Goal: Navigation & Orientation: Find specific page/section

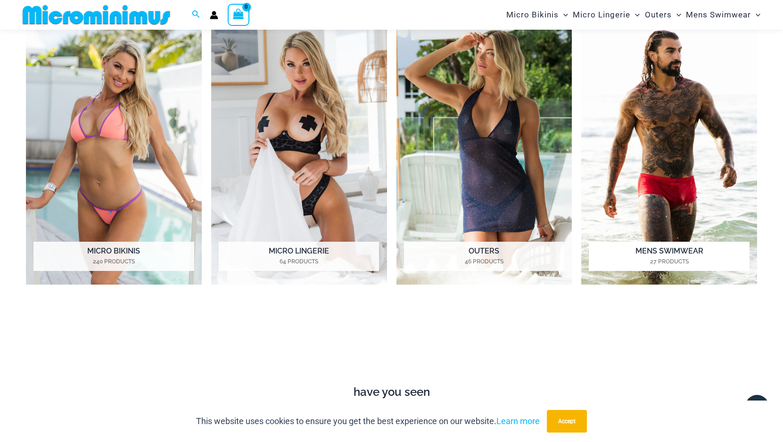
scroll to position [466, 0]
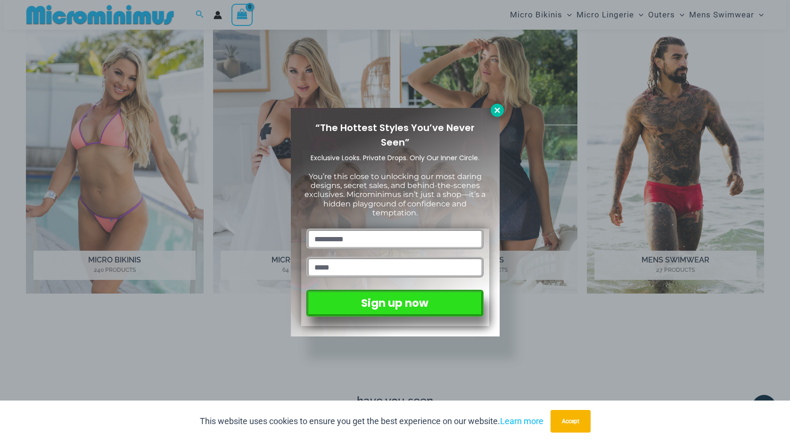
click at [499, 110] on icon at bounding box center [497, 110] width 8 height 8
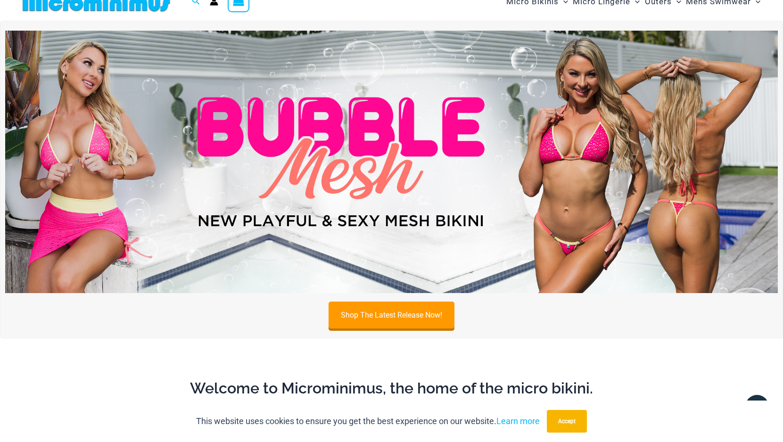
scroll to position [0, 0]
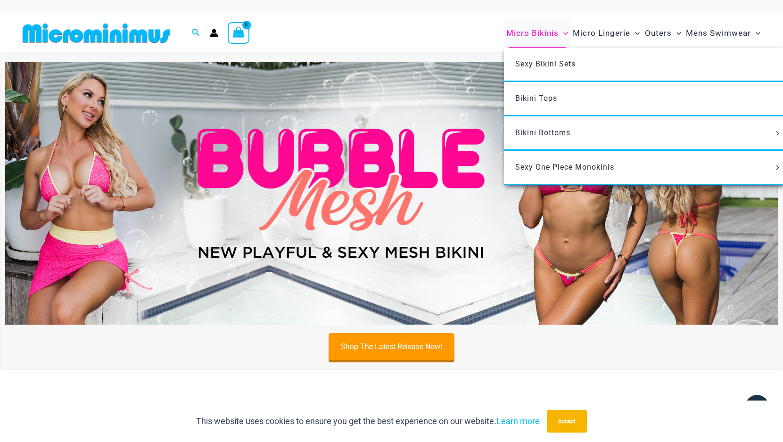
click at [550, 33] on span "Micro Bikinis" at bounding box center [532, 33] width 52 height 24
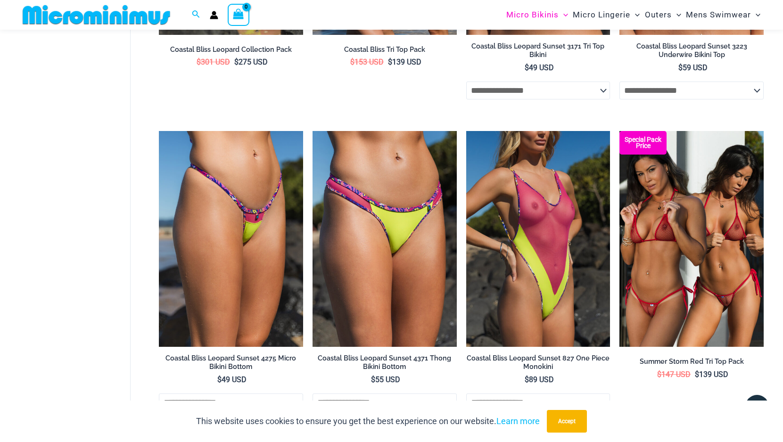
scroll to position [2428, 0]
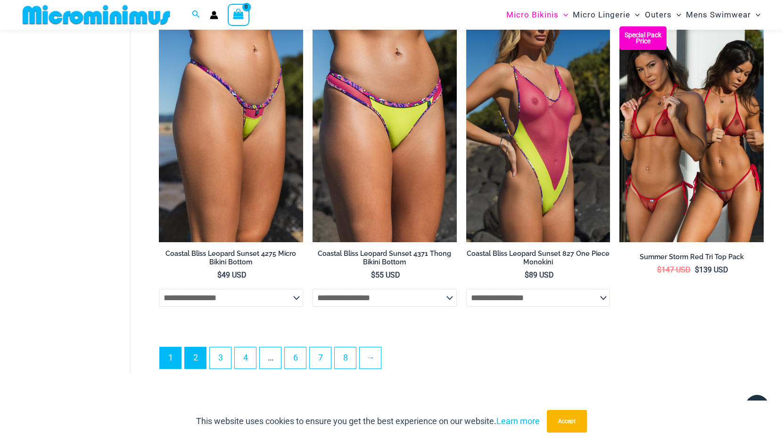
click at [197, 352] on link "2" at bounding box center [195, 357] width 21 height 21
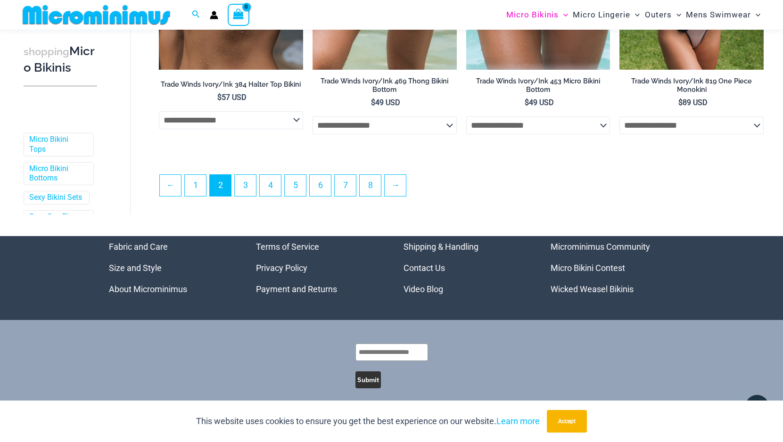
scroll to position [2412, 0]
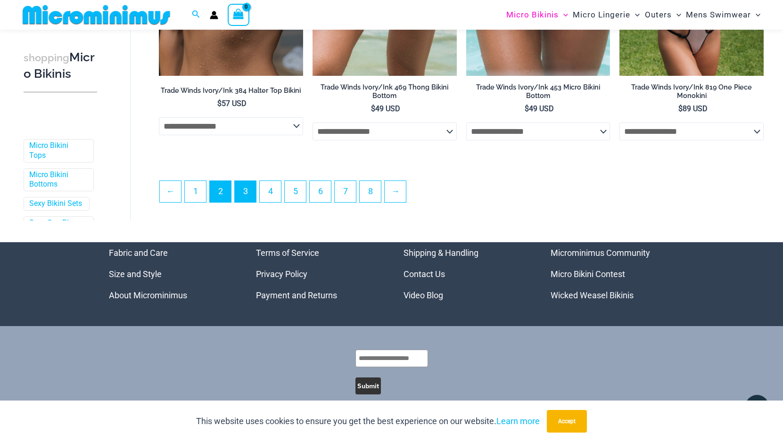
click at [253, 197] on link "3" at bounding box center [245, 191] width 21 height 21
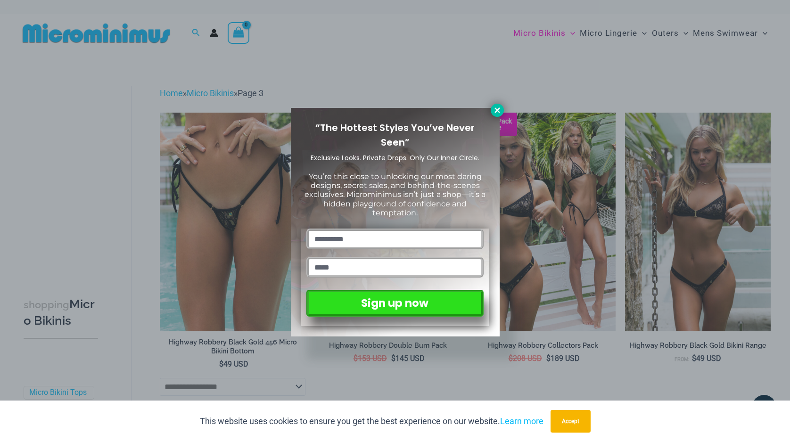
click at [497, 110] on icon at bounding box center [496, 109] width 5 height 5
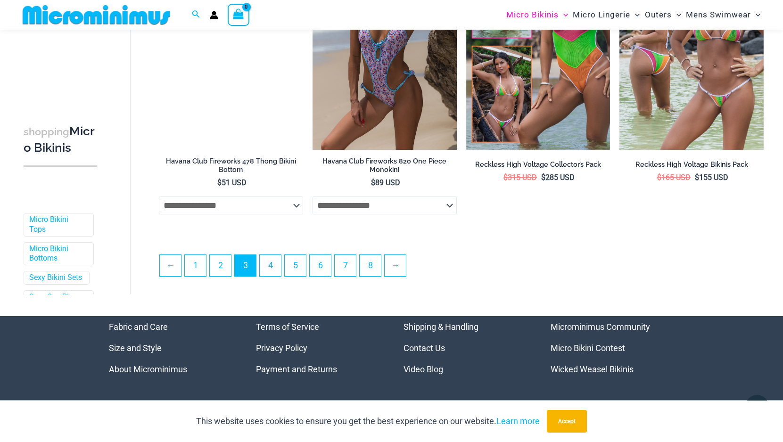
scroll to position [2343, 0]
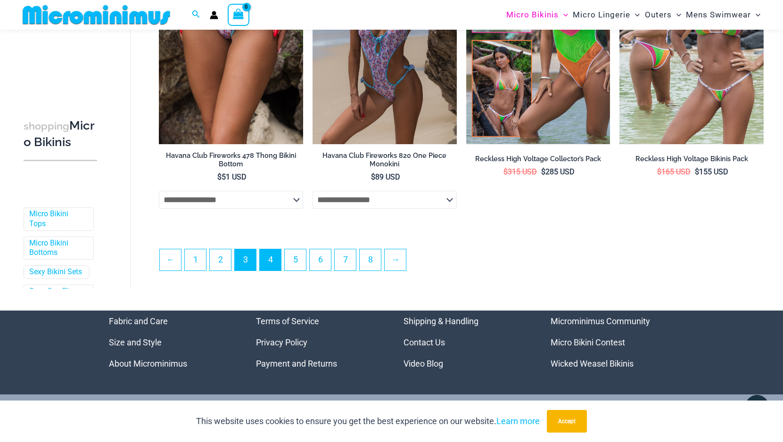
click at [272, 262] on link "4" at bounding box center [270, 259] width 21 height 21
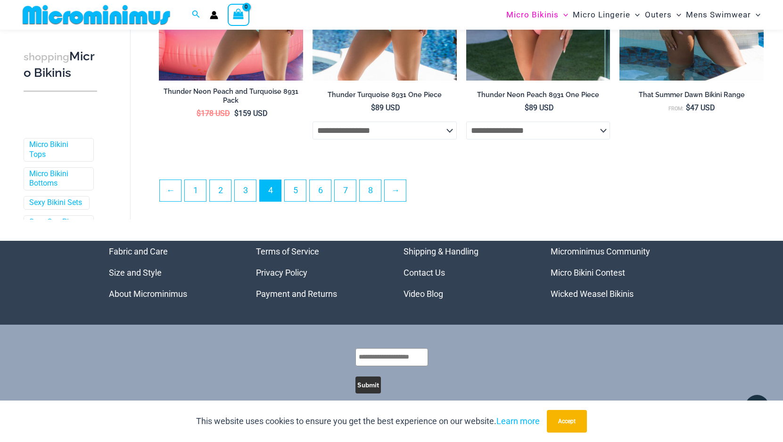
scroll to position [2391, 0]
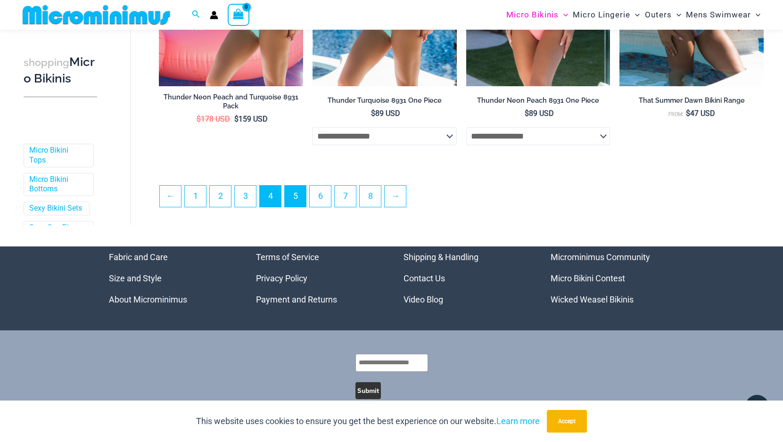
click at [295, 199] on link "5" at bounding box center [295, 196] width 21 height 21
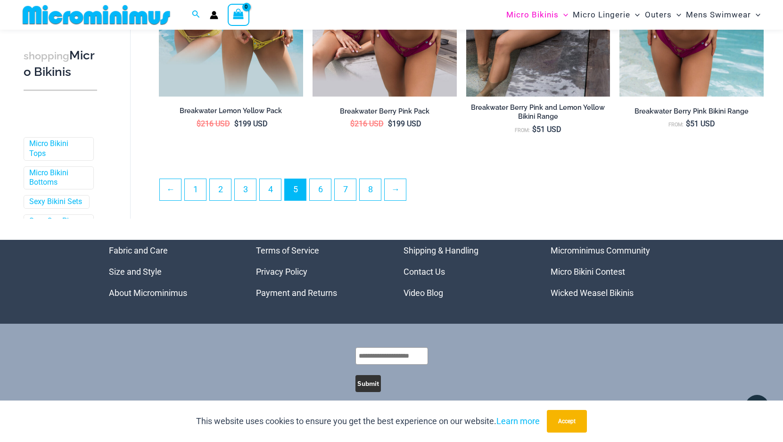
scroll to position [2386, 0]
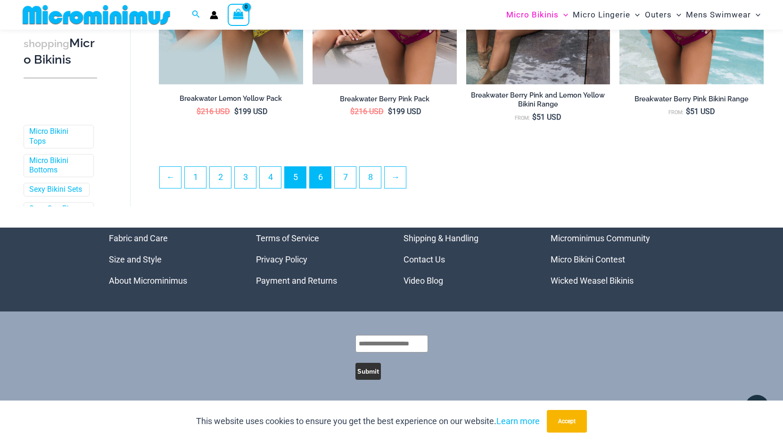
drag, startPoint x: 326, startPoint y: 175, endPoint x: 326, endPoint y: 180, distance: 4.7
click at [326, 180] on link "6" at bounding box center [320, 177] width 21 height 21
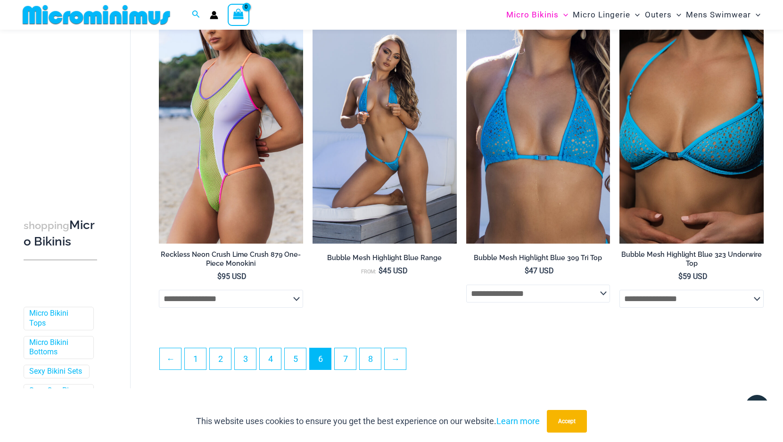
scroll to position [2435, 0]
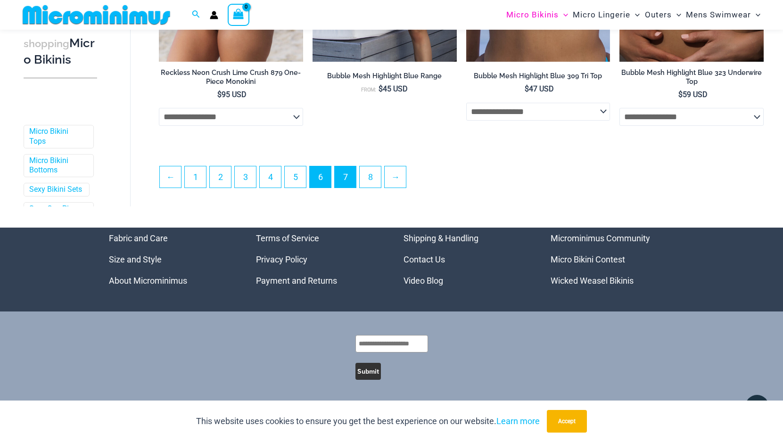
click at [348, 175] on link "7" at bounding box center [345, 176] width 21 height 21
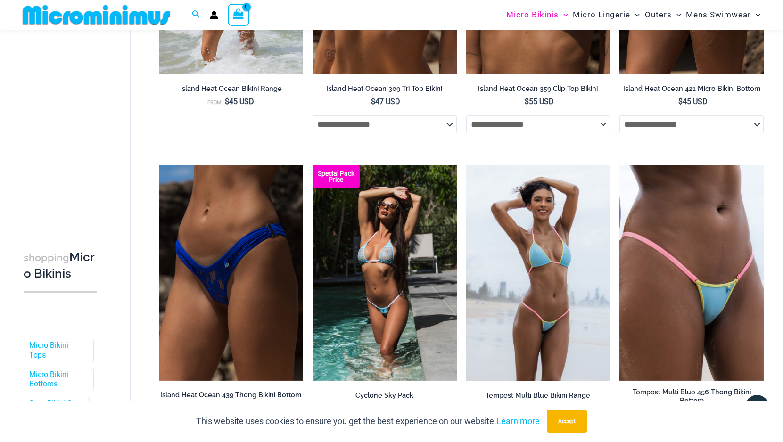
scroll to position [2217, 0]
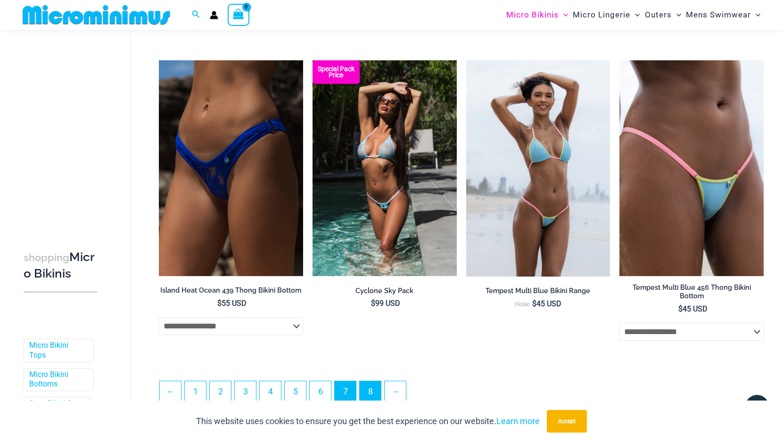
click at [378, 381] on link "8" at bounding box center [370, 391] width 21 height 21
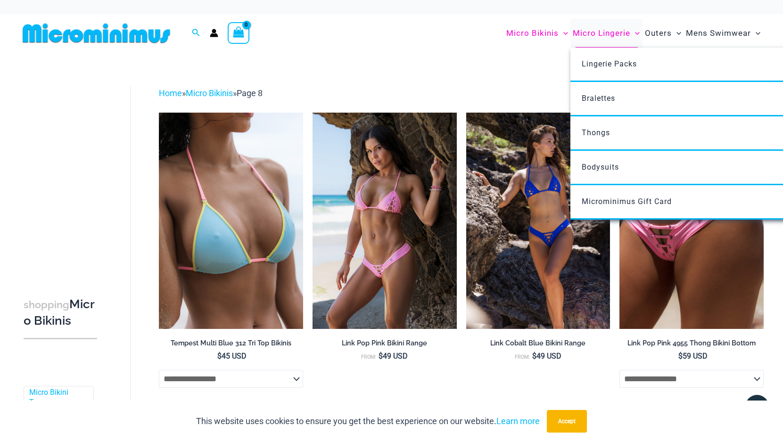
click at [616, 31] on span "Micro Lingerie" at bounding box center [601, 33] width 57 height 24
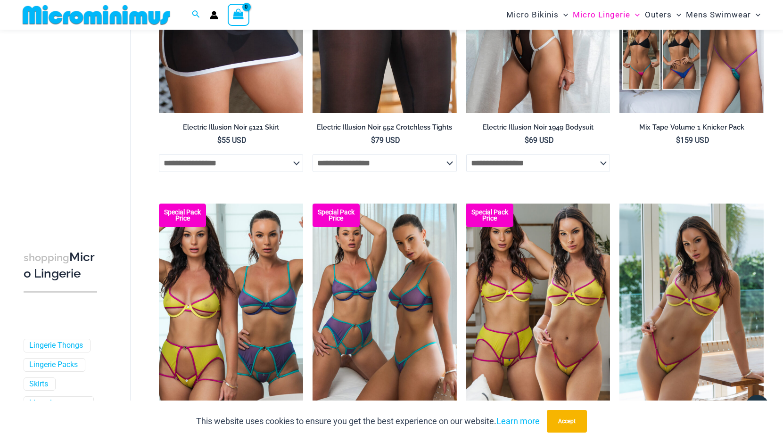
scroll to position [2312, 0]
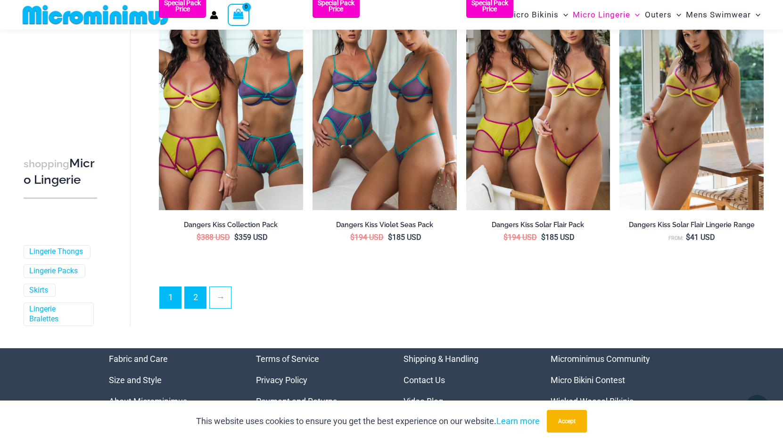
click at [195, 300] on link "2" at bounding box center [195, 297] width 21 height 21
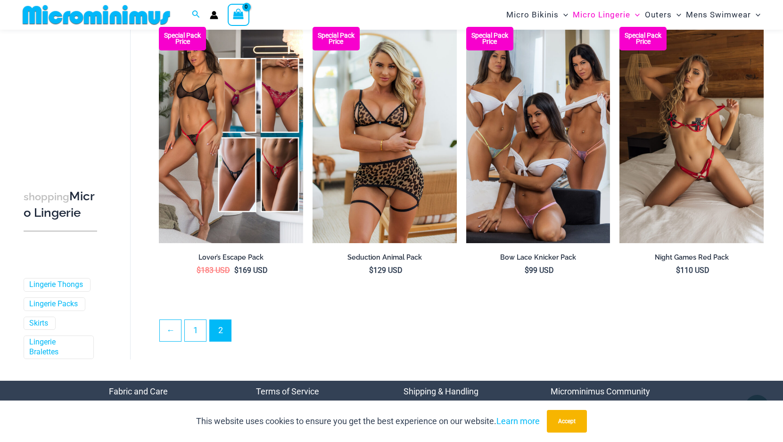
scroll to position [2309, 0]
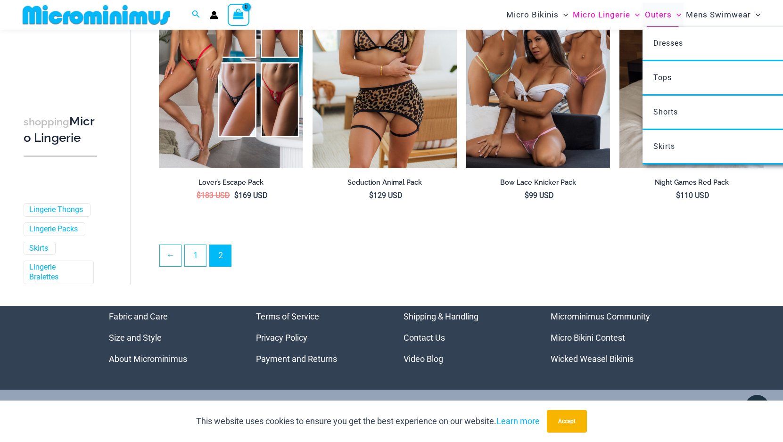
click at [656, 13] on span "Outers" at bounding box center [658, 15] width 27 height 24
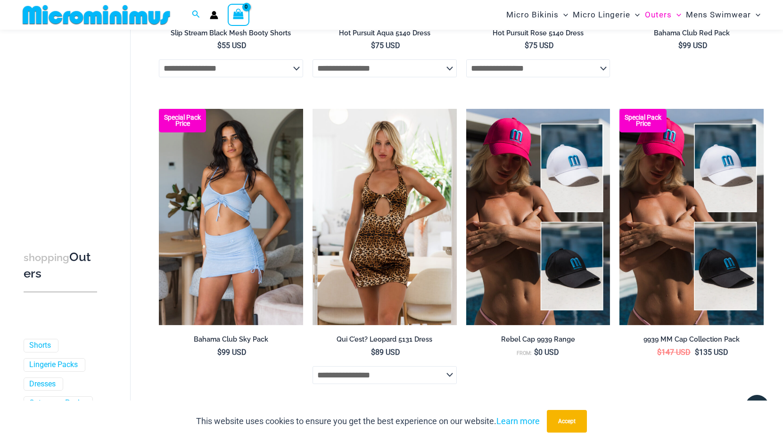
scroll to position [2247, 0]
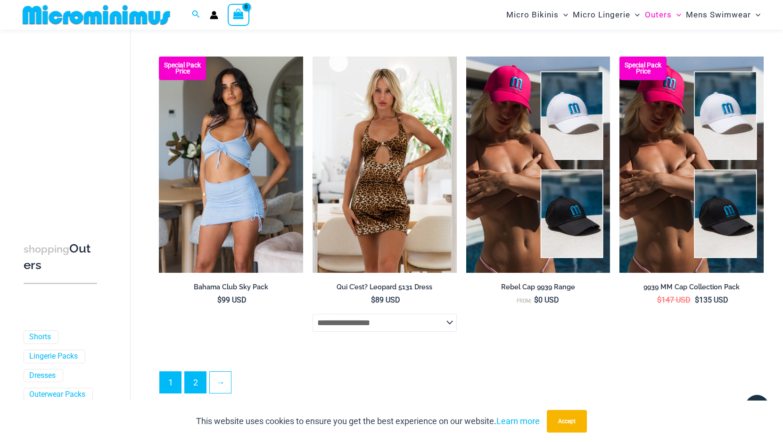
click at [197, 381] on link "2" at bounding box center [195, 382] width 21 height 21
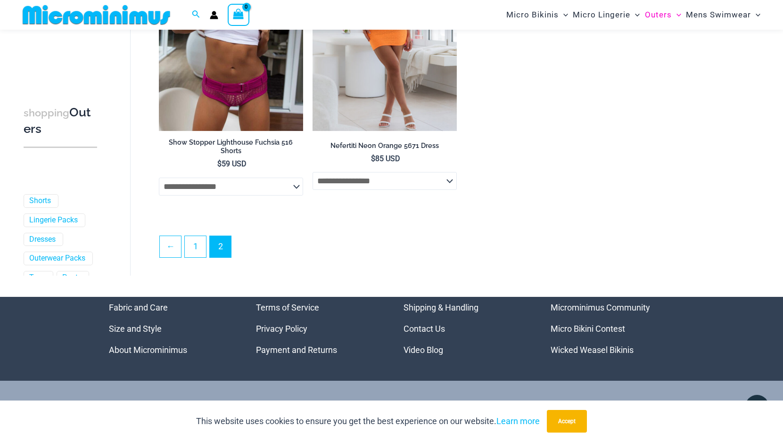
scroll to position [1180, 0]
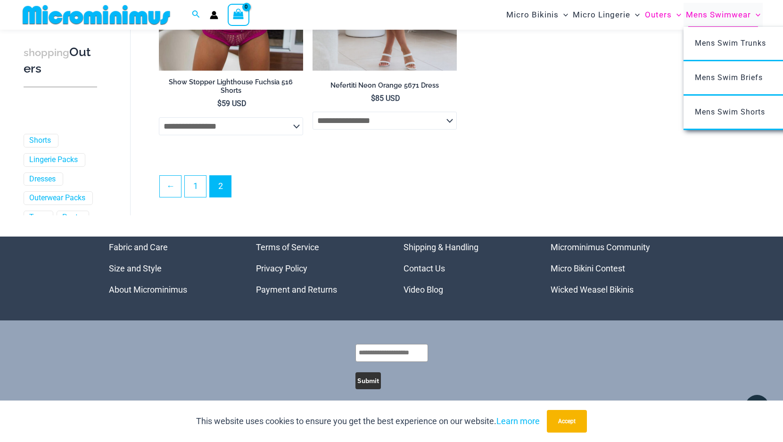
click at [711, 15] on span "Mens Swimwear" at bounding box center [718, 15] width 65 height 24
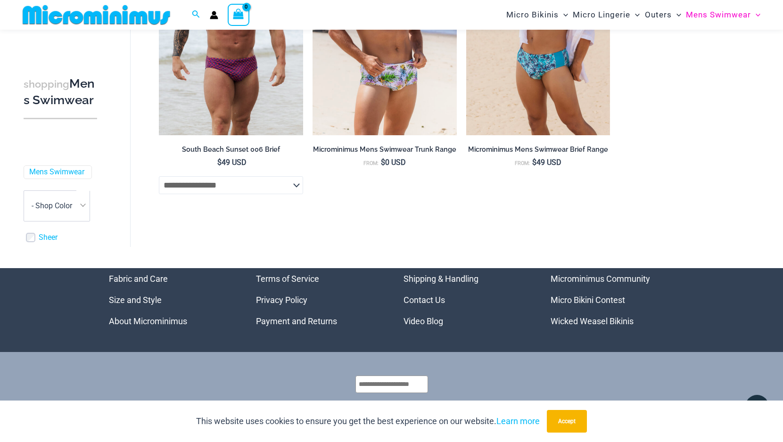
scroll to position [2112, 0]
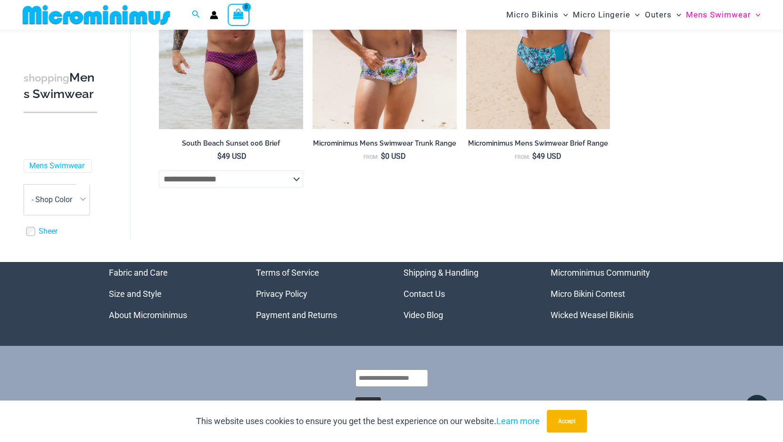
click at [566, 291] on link "Micro Bikini Contest" at bounding box center [587, 294] width 74 height 10
